Goal: Check status: Check status

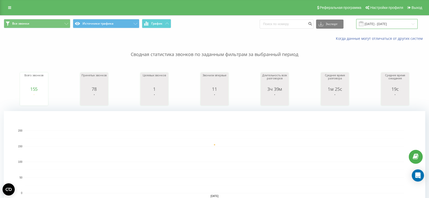
click at [385, 20] on input "[DATE] - [DATE]" at bounding box center [386, 24] width 61 height 10
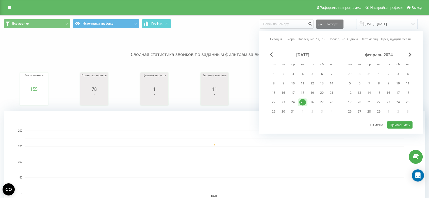
click at [270, 37] on div "[DATE] [DATE] Последние 7 дней Последние 30 дней Этот месяц Предыдущий месяц [D…" at bounding box center [341, 82] width 164 height 103
click at [274, 38] on link "Сегодня" at bounding box center [276, 39] width 12 height 5
click at [405, 123] on button "Применить" at bounding box center [400, 124] width 26 height 7
type input "[DATE] - [DATE]"
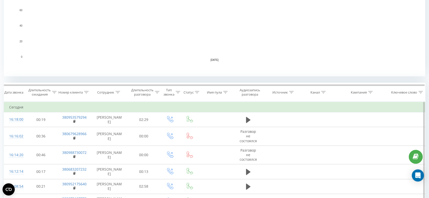
scroll to position [169, 0]
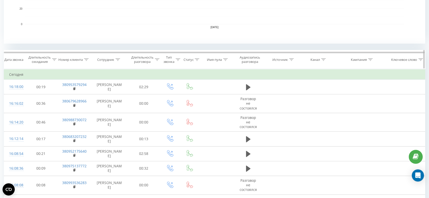
click at [118, 60] on icon at bounding box center [118, 59] width 5 height 3
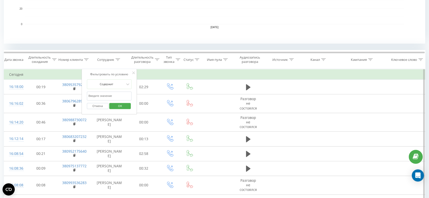
click at [113, 98] on input "text" at bounding box center [109, 96] width 45 height 9
type input "кари"
click at [117, 107] on span "OK" at bounding box center [120, 106] width 14 height 8
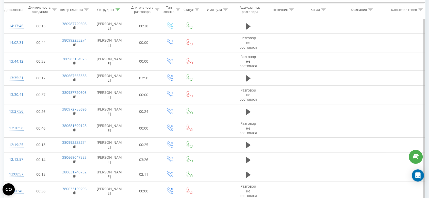
scroll to position [438, 0]
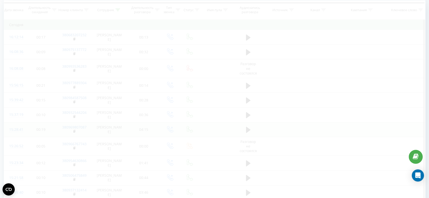
scroll to position [202, 0]
